Goal: Task Accomplishment & Management: Use online tool/utility

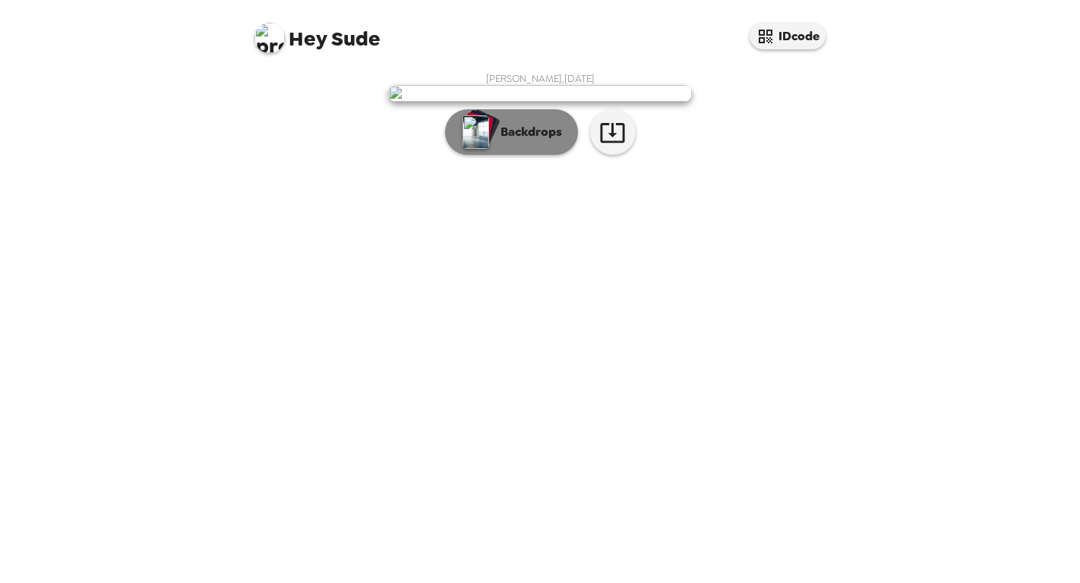
click at [551, 141] on p "Backdrops" at bounding box center [527, 132] width 69 height 18
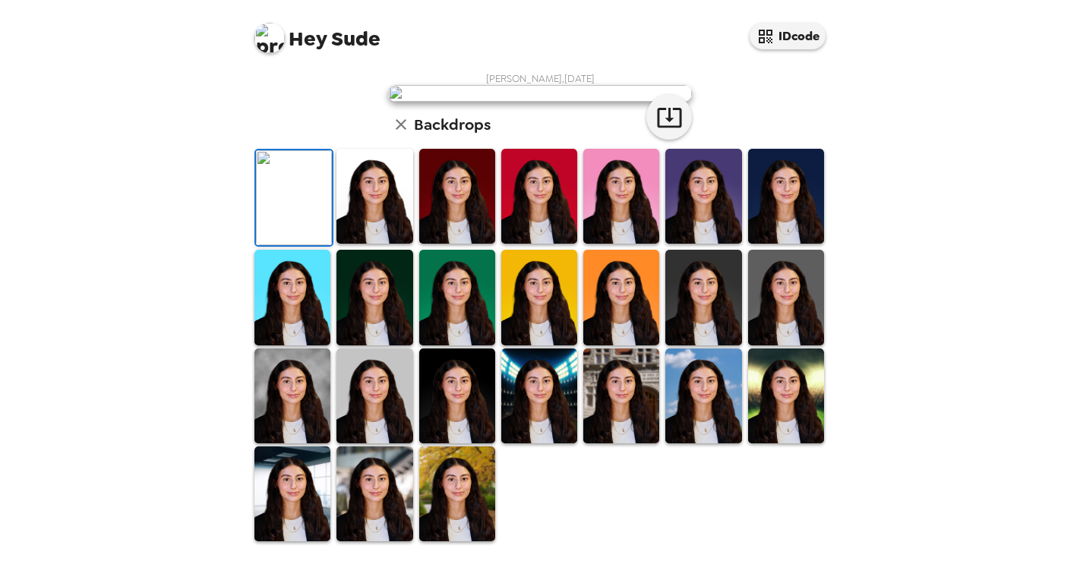
scroll to position [147, 0]
click at [799, 244] on img at bounding box center [786, 196] width 76 height 95
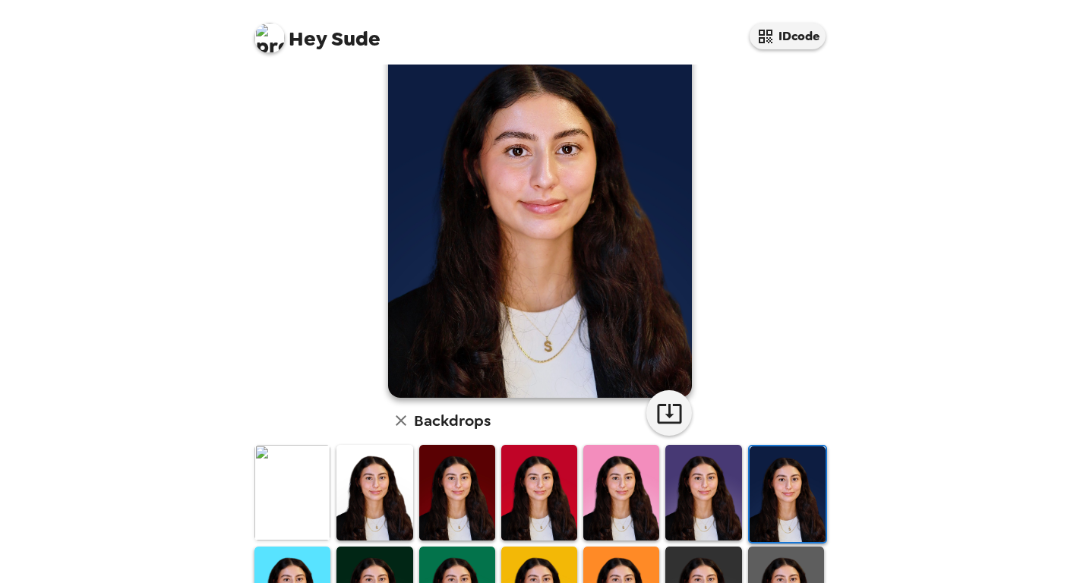
scroll to position [65, 0]
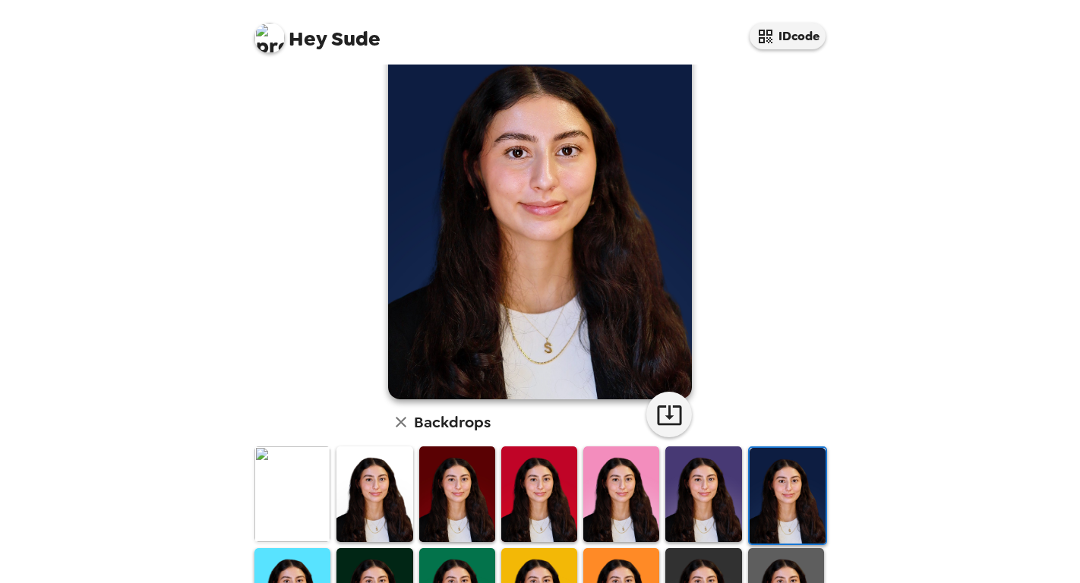
click at [347, 495] on img at bounding box center [375, 494] width 76 height 95
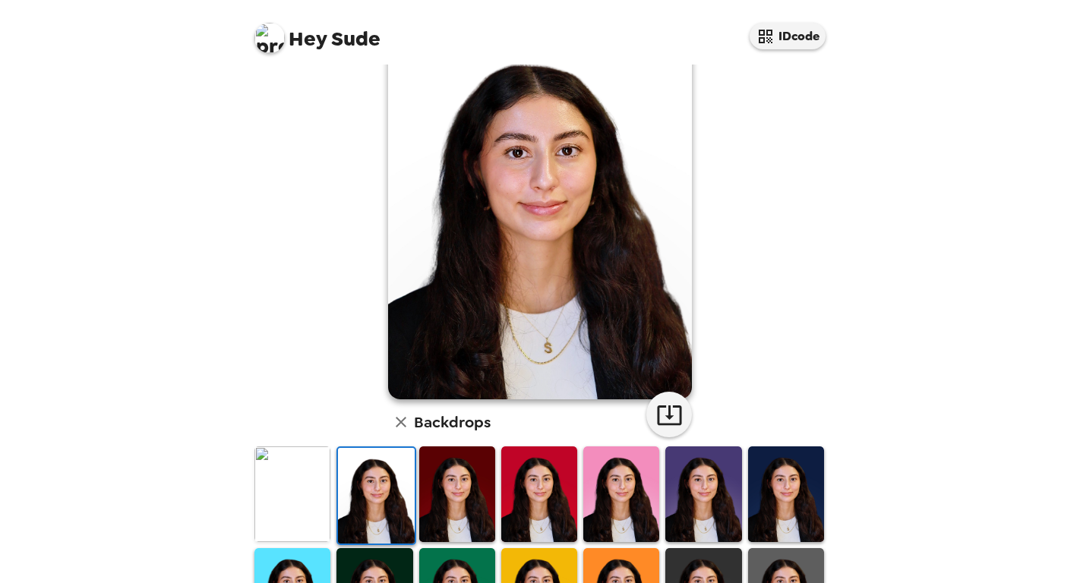
click at [306, 502] on img at bounding box center [293, 494] width 76 height 95
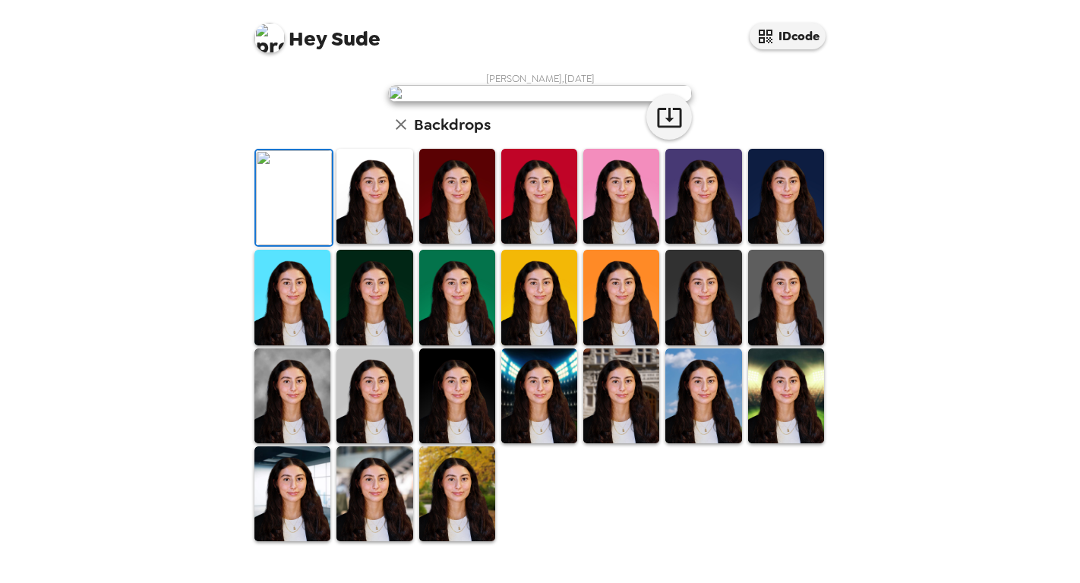
scroll to position [122, 0]
click at [368, 345] on img at bounding box center [375, 297] width 76 height 95
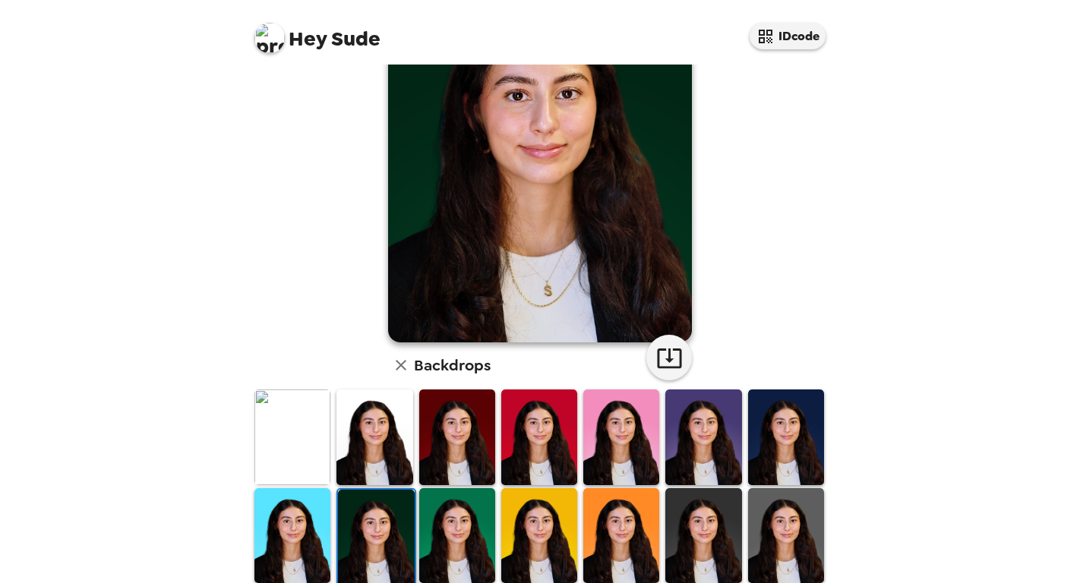
click at [420, 535] on img at bounding box center [457, 536] width 76 height 95
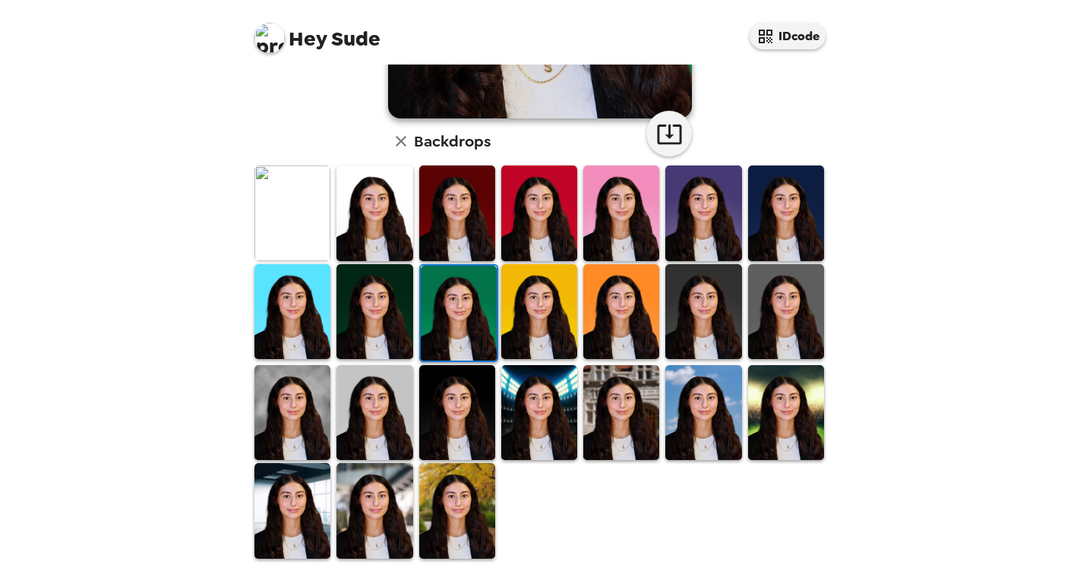
click at [468, 434] on img at bounding box center [457, 412] width 76 height 95
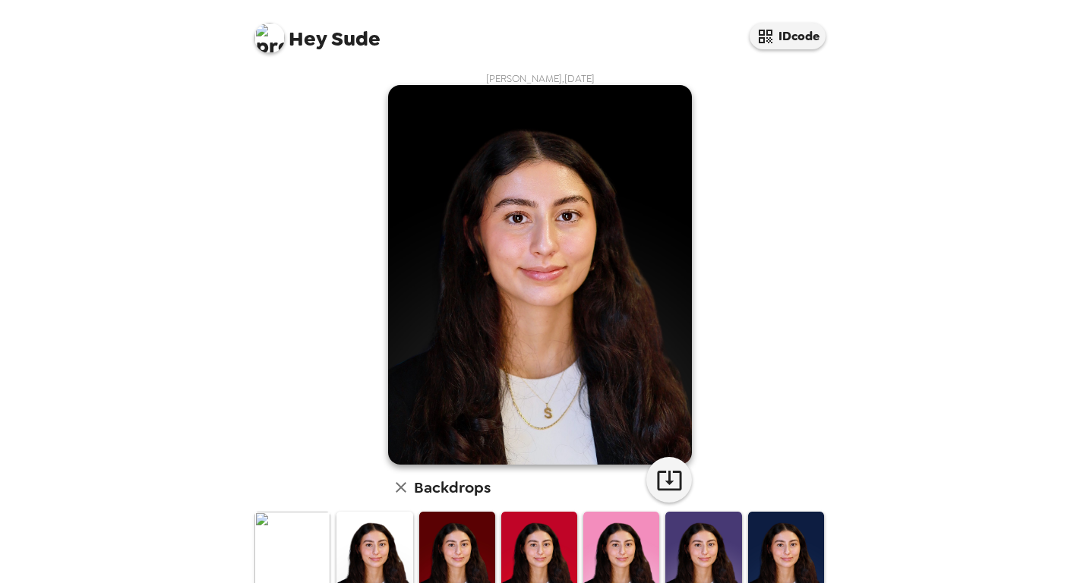
scroll to position [188, 0]
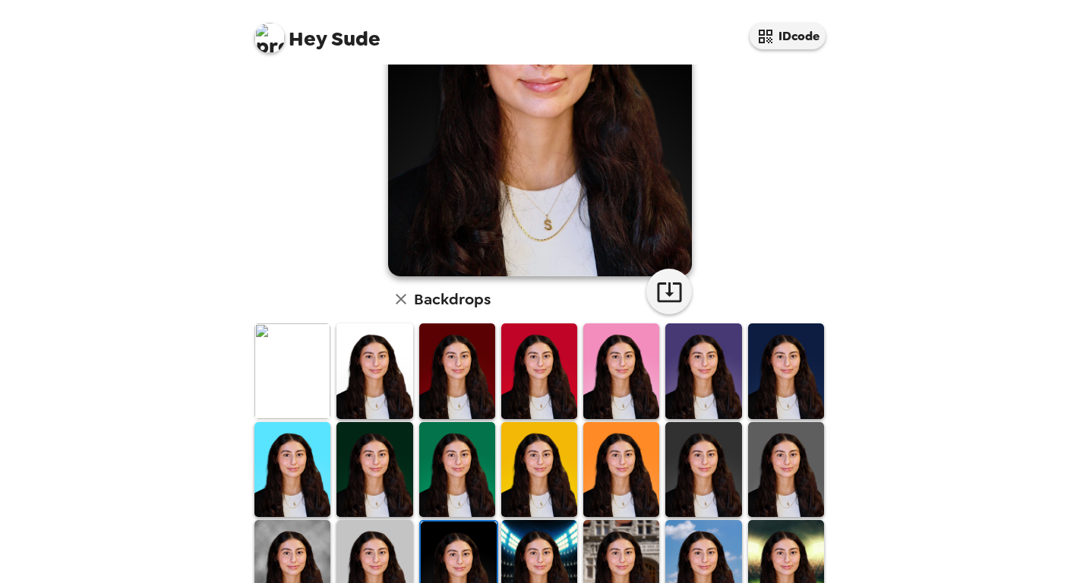
click at [390, 540] on img at bounding box center [375, 567] width 76 height 95
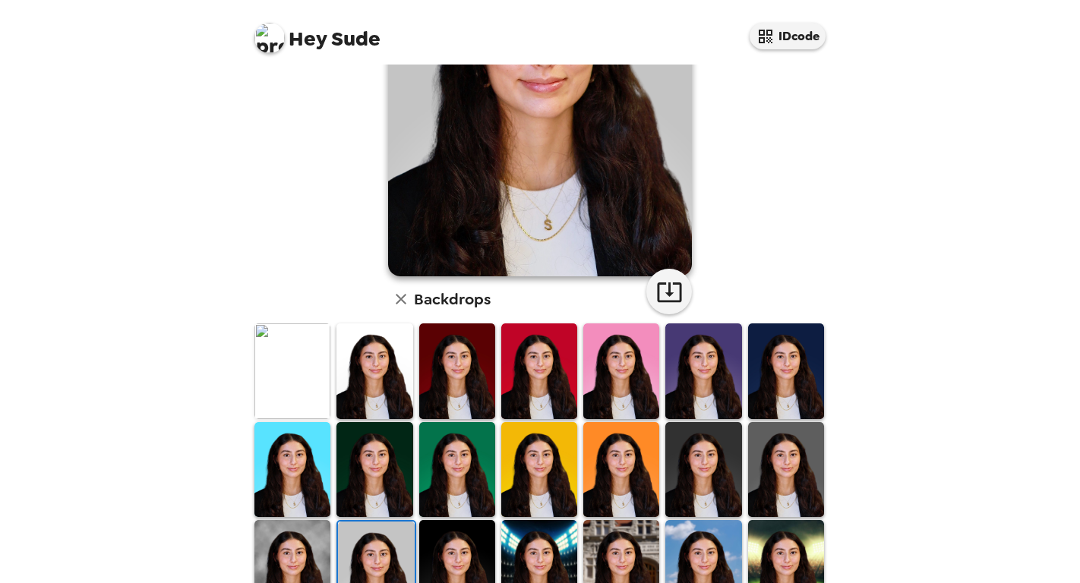
click at [320, 538] on img at bounding box center [293, 567] width 76 height 95
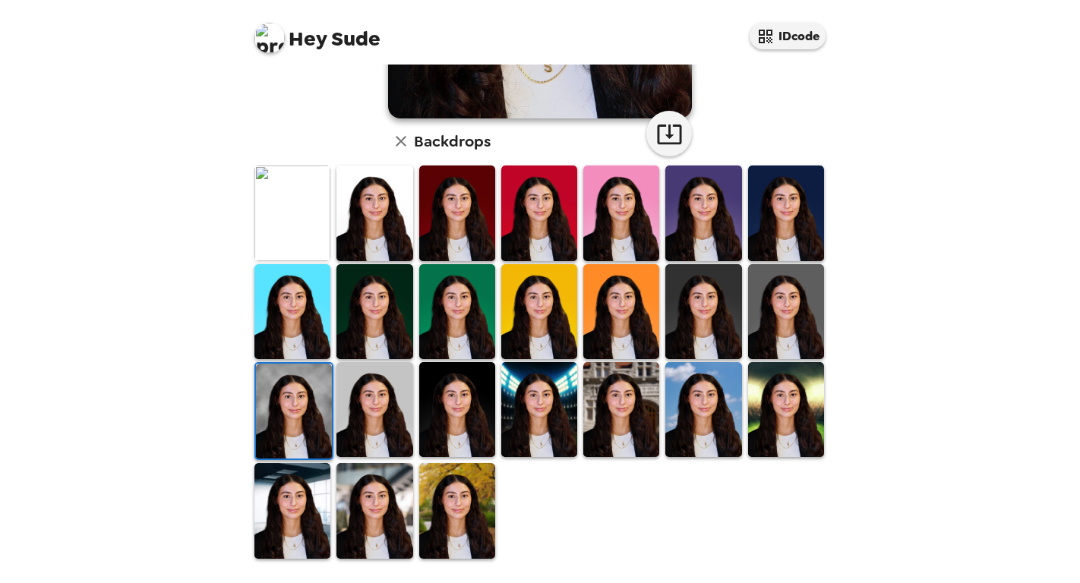
scroll to position [346, 0]
click at [349, 504] on img at bounding box center [375, 510] width 76 height 95
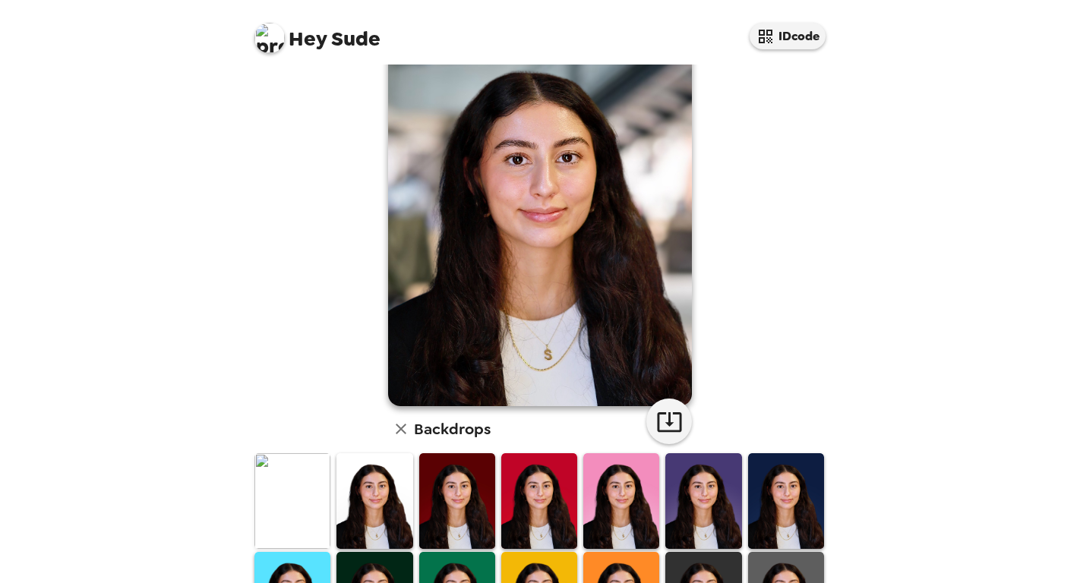
scroll to position [81, 0]
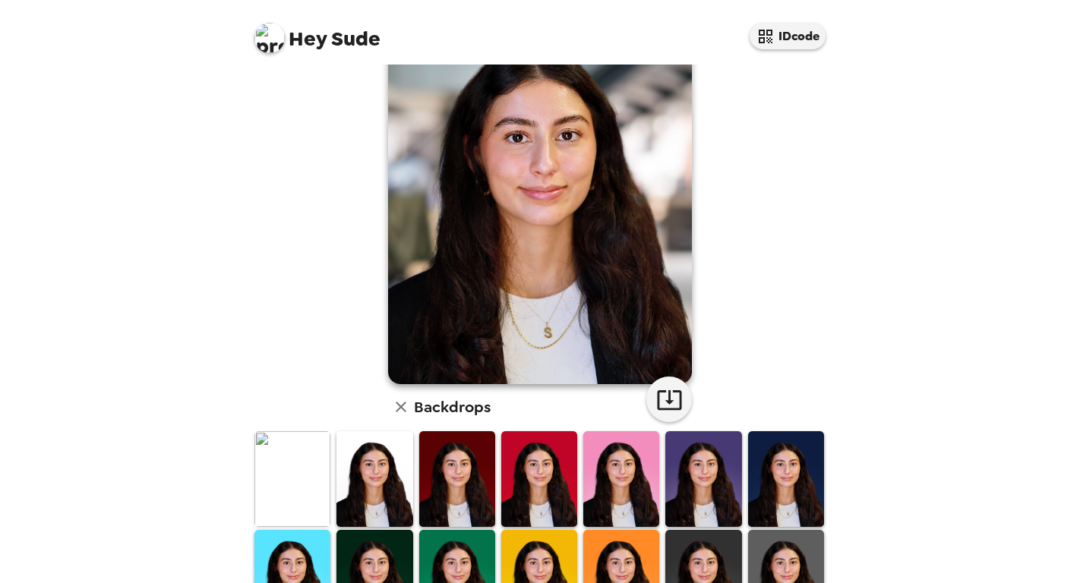
click at [327, 475] on img at bounding box center [293, 479] width 76 height 95
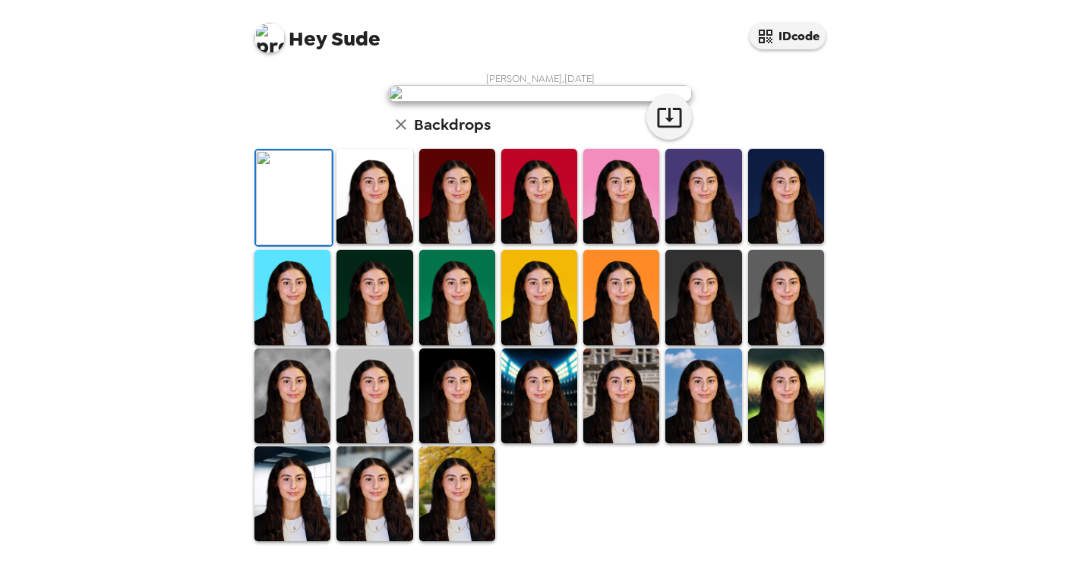
scroll to position [0, 0]
click at [661, 131] on icon "button" at bounding box center [669, 117] width 27 height 27
drag, startPoint x: 309, startPoint y: 479, endPoint x: 367, endPoint y: 501, distance: 61.5
click at [309, 479] on img at bounding box center [293, 494] width 76 height 95
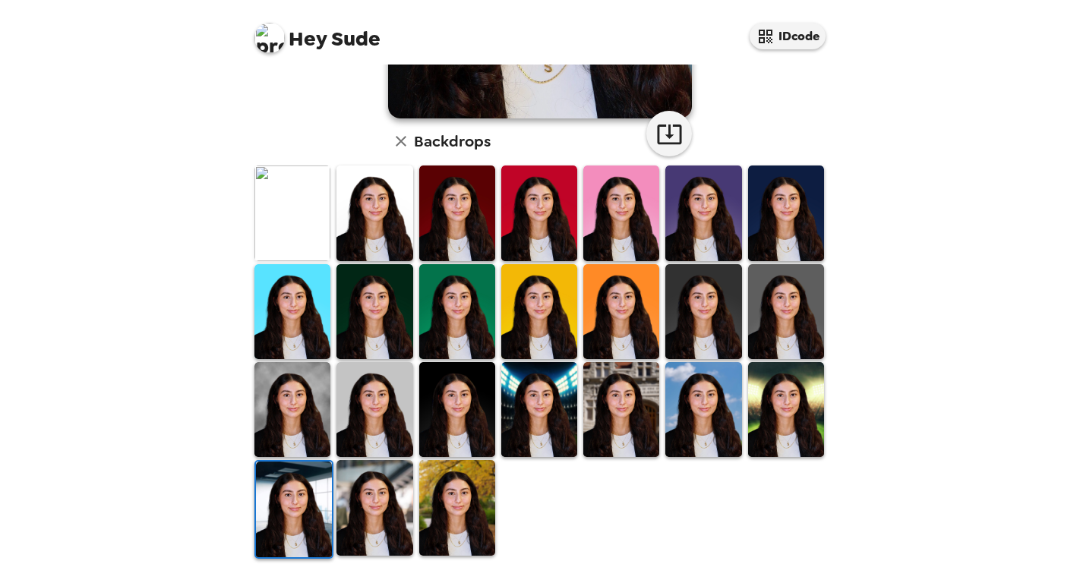
click at [367, 501] on img at bounding box center [375, 507] width 76 height 95
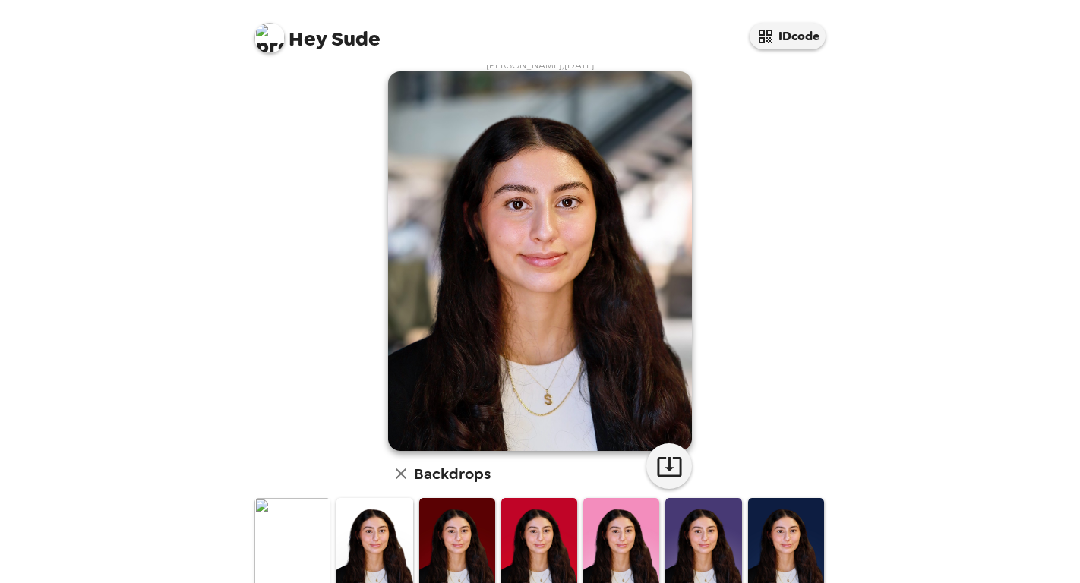
scroll to position [8, 0]
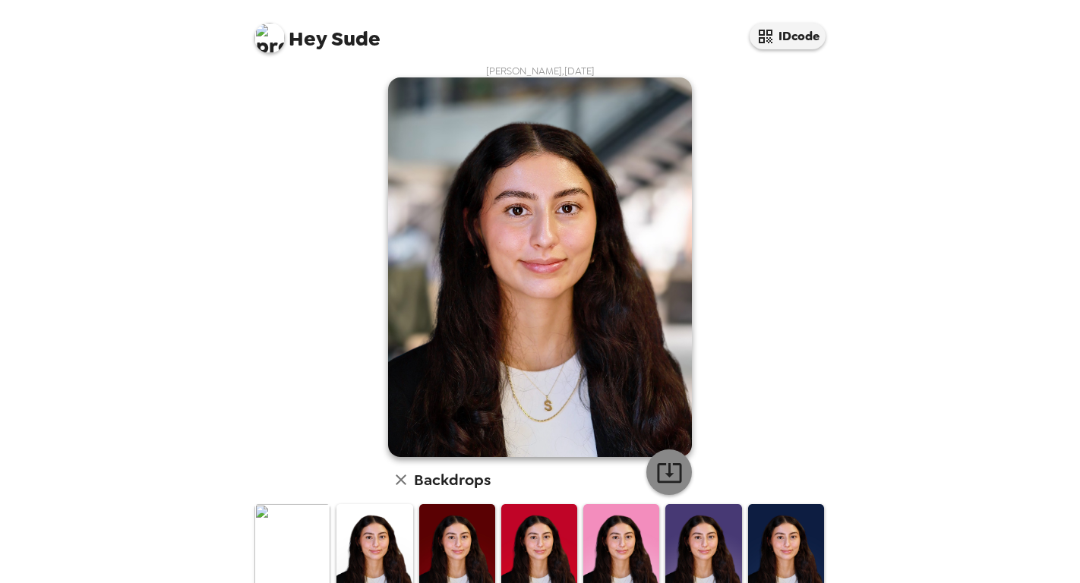
click at [666, 466] on icon "button" at bounding box center [669, 473] width 24 height 20
click at [776, 39] on button "IDcode" at bounding box center [788, 36] width 76 height 27
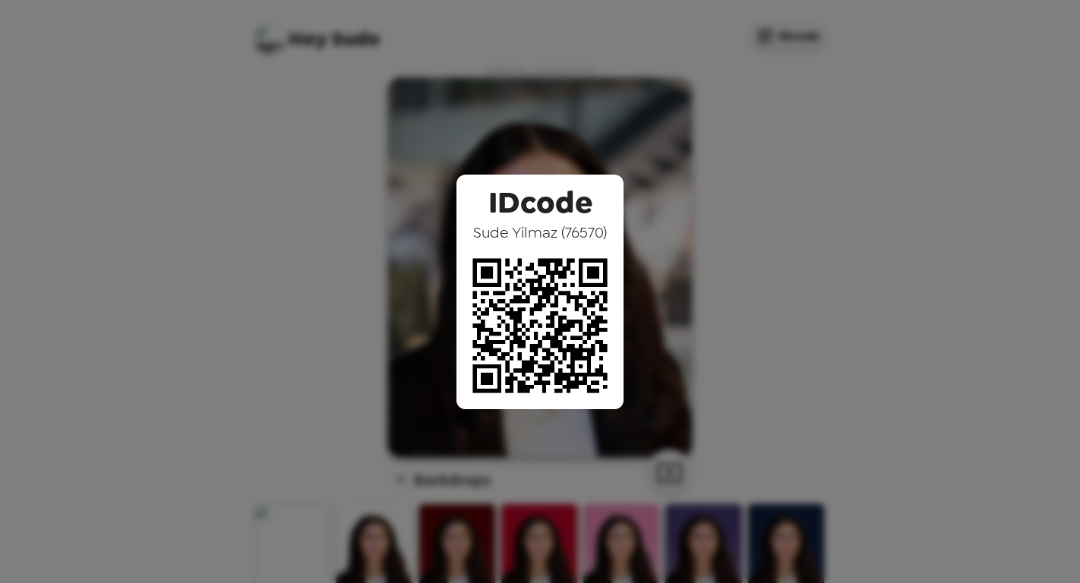
click at [788, 161] on div "IDcode [PERSON_NAME] ( 76570 )" at bounding box center [540, 291] width 1080 height 583
